Goal: Information Seeking & Learning: Learn about a topic

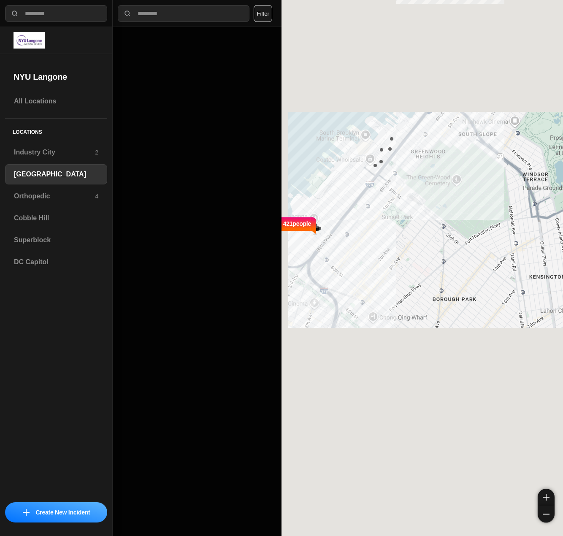
select select "*"
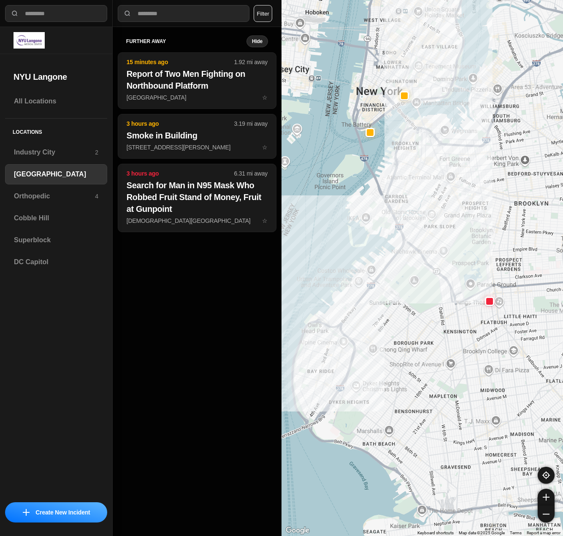
drag, startPoint x: 416, startPoint y: 291, endPoint x: 377, endPoint y: 370, distance: 87.7
click at [377, 370] on div at bounding box center [421, 268] width 281 height 536
click at [30, 243] on h3 "Superblock" at bounding box center [56, 240] width 84 height 10
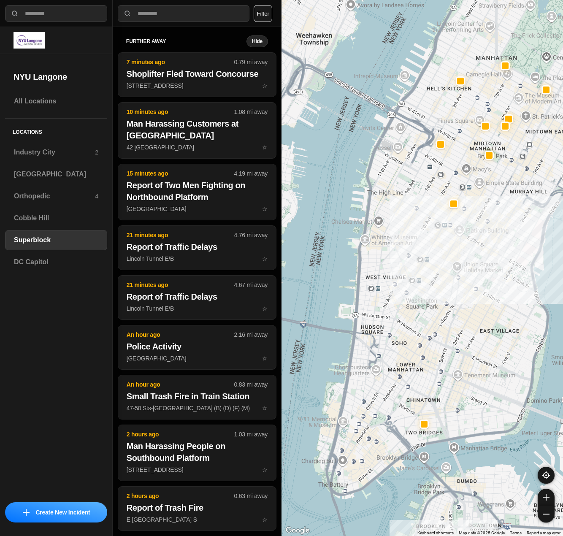
drag, startPoint x: 392, startPoint y: 216, endPoint x: 510, endPoint y: 184, distance: 122.6
click at [510, 184] on div at bounding box center [421, 268] width 281 height 536
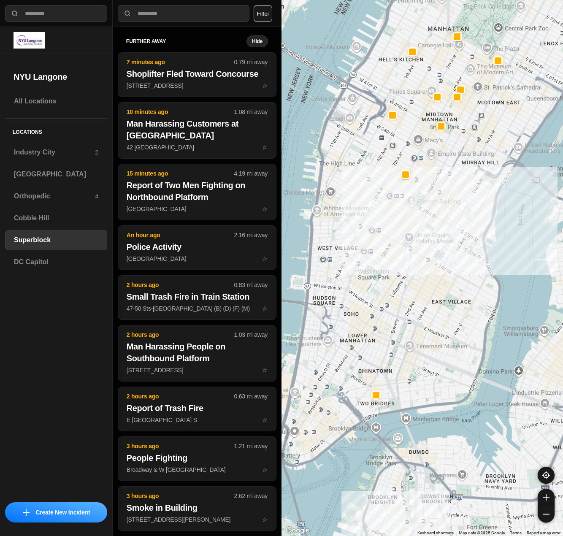
drag, startPoint x: 492, startPoint y: 196, endPoint x: 443, endPoint y: 166, distance: 58.0
click at [443, 166] on div at bounding box center [421, 268] width 281 height 536
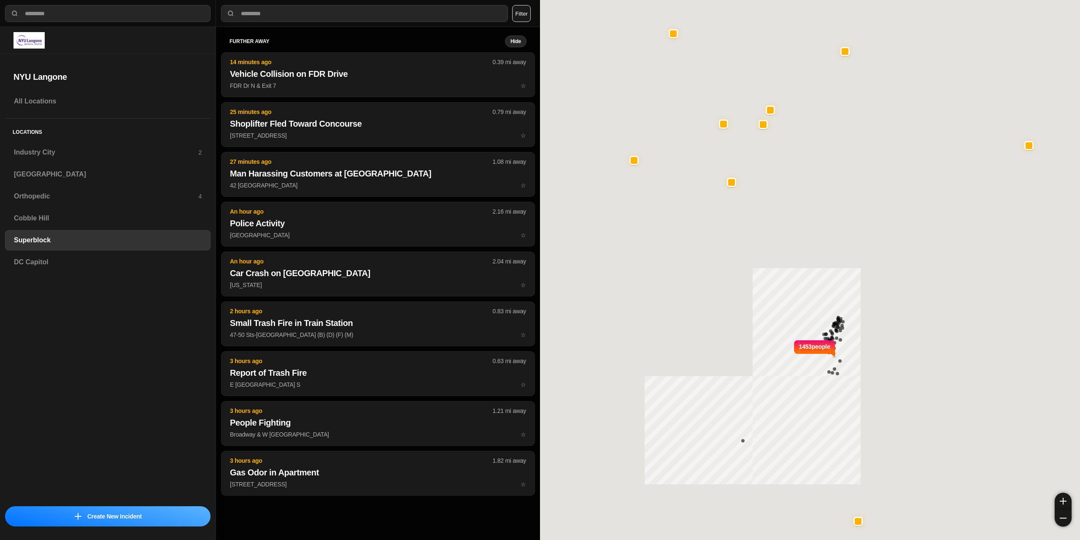
select select "*"
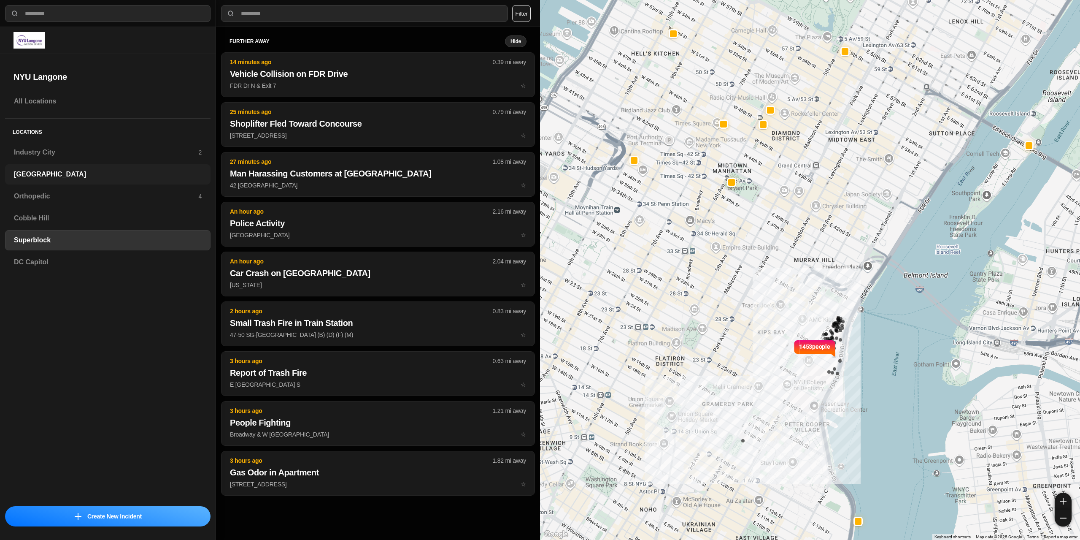
click at [97, 178] on h3 "[GEOGRAPHIC_DATA]" at bounding box center [108, 174] width 188 height 10
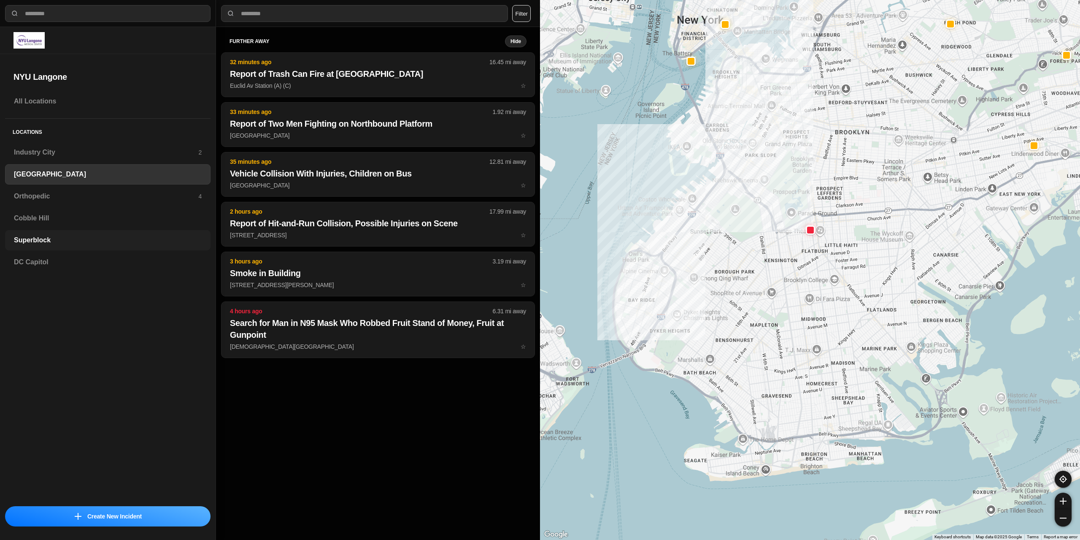
click at [80, 246] on div "Superblock" at bounding box center [107, 240] width 205 height 20
